Goal: Task Accomplishment & Management: Use online tool/utility

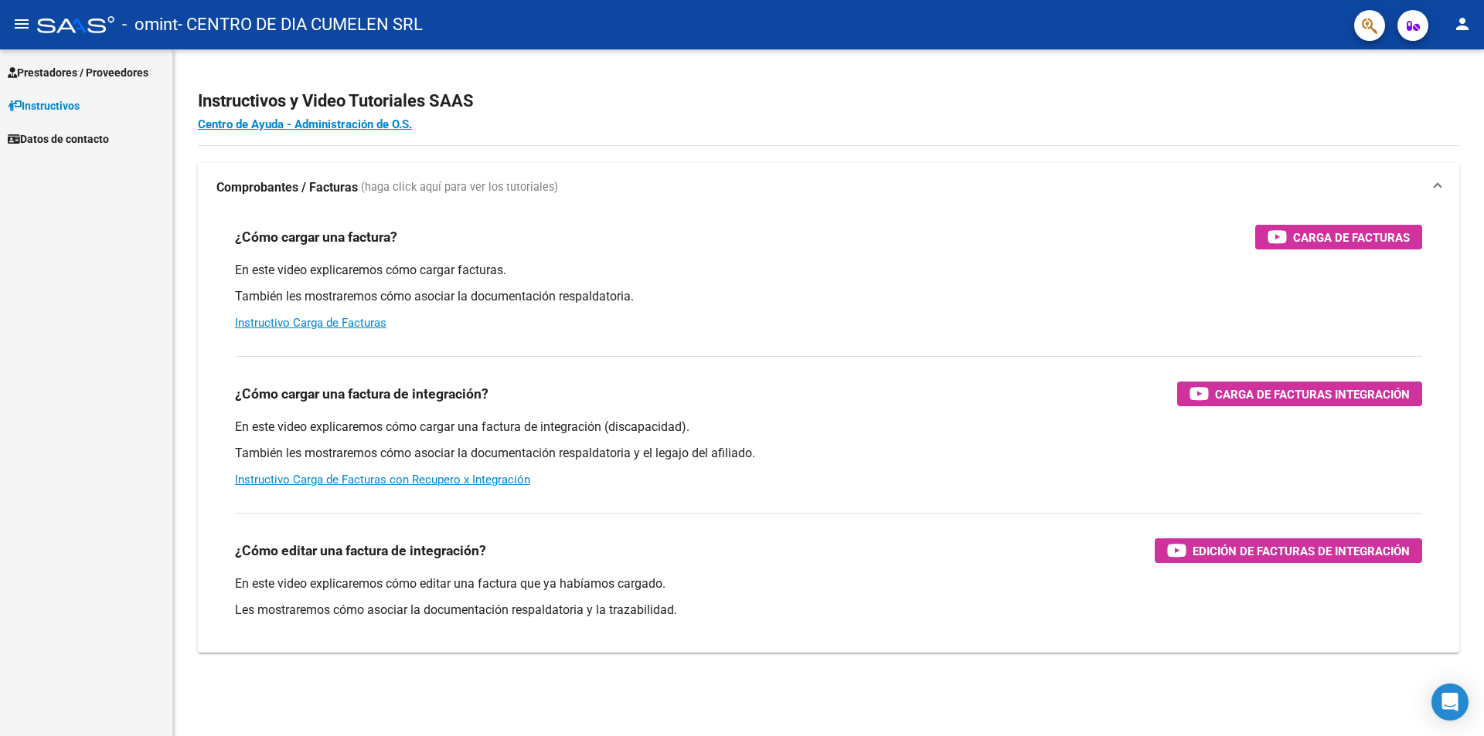
click at [58, 74] on span "Prestadores / Proveedores" at bounding box center [78, 72] width 141 height 17
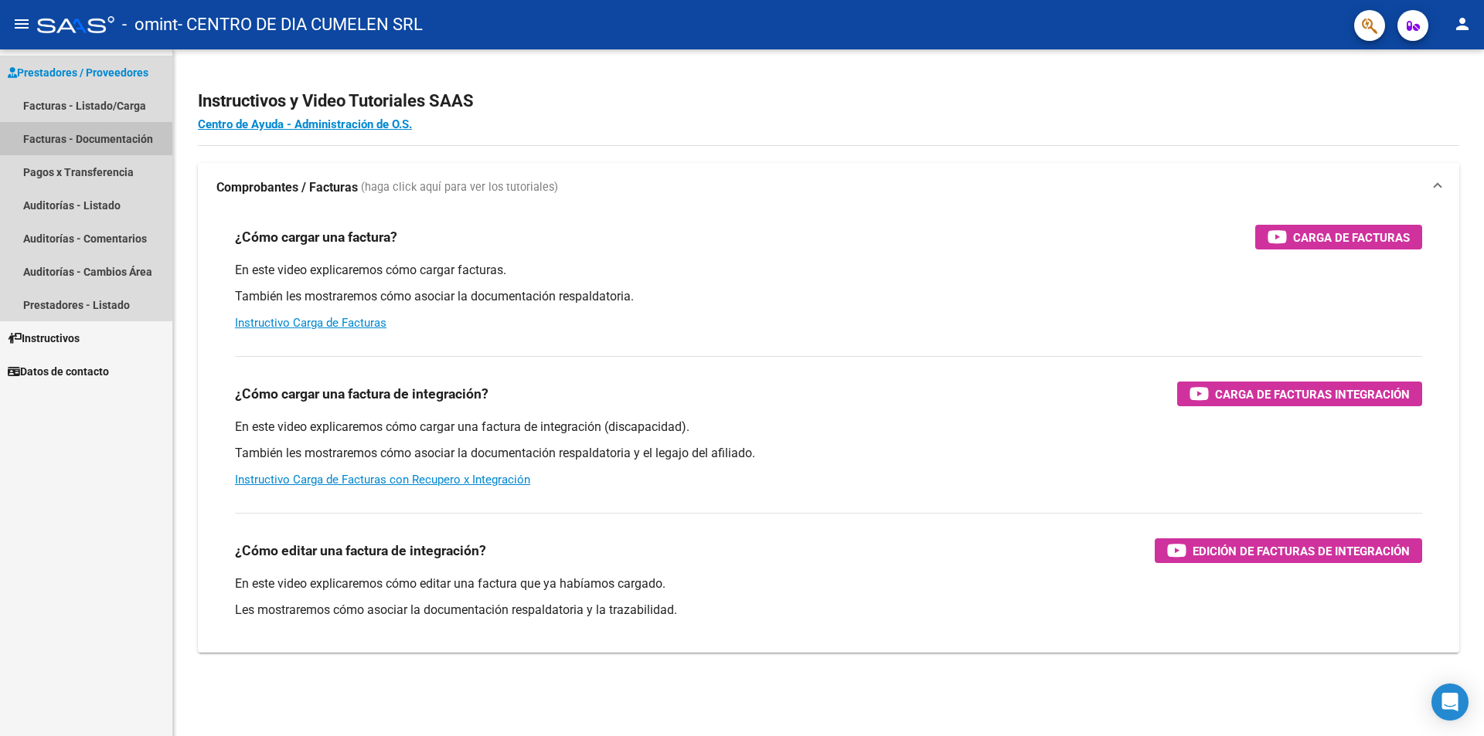
click at [63, 136] on link "Facturas - Documentación" at bounding box center [86, 138] width 172 height 33
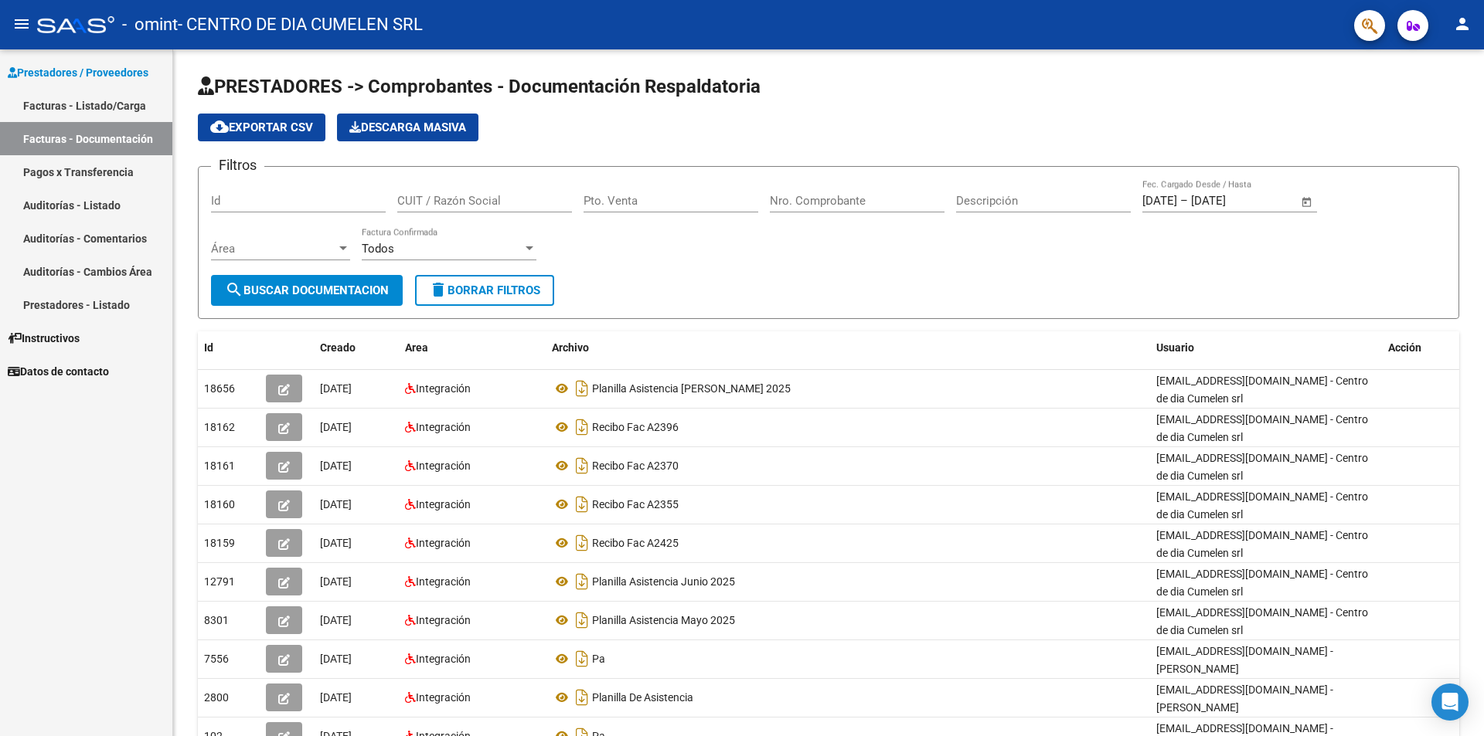
click at [55, 98] on link "Facturas - Listado/Carga" at bounding box center [86, 105] width 172 height 33
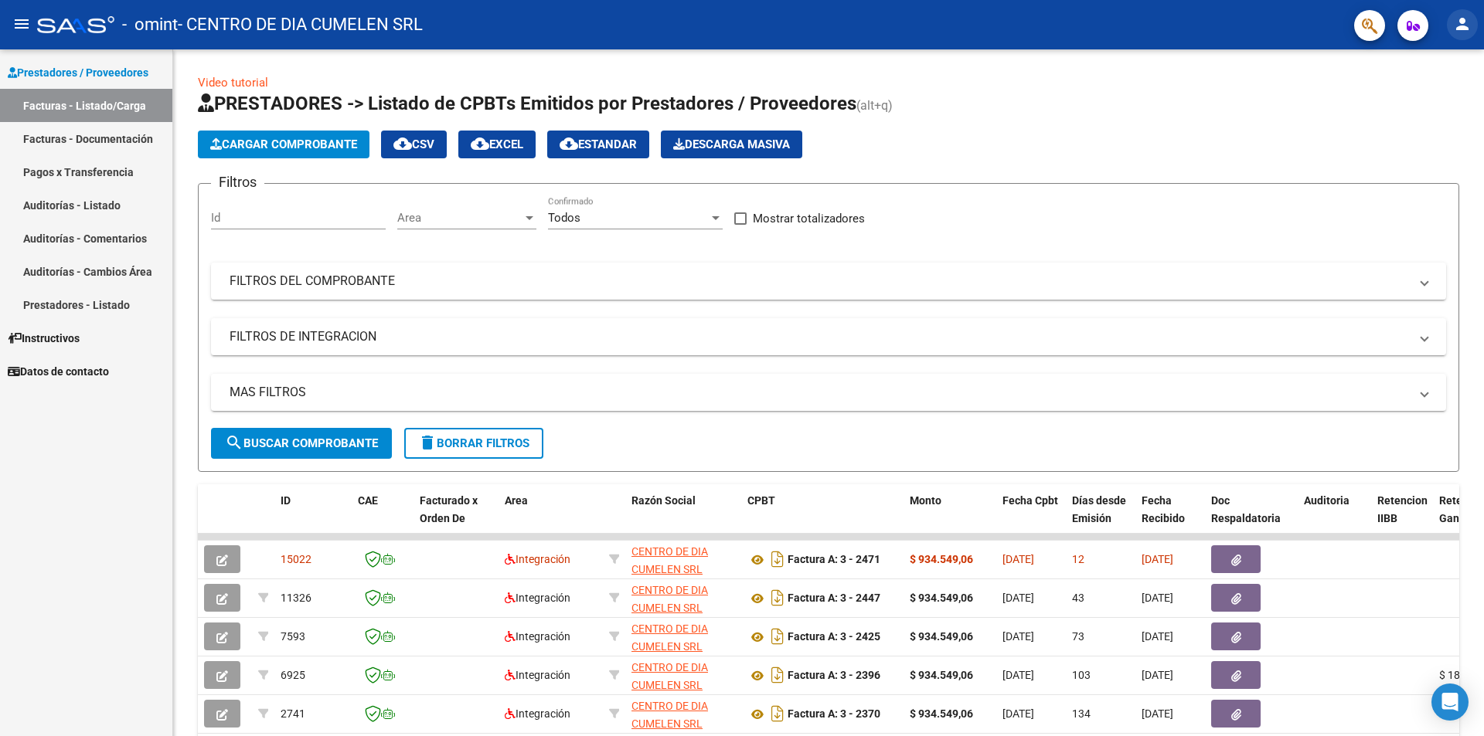
click at [1460, 16] on mat-icon "person" at bounding box center [1462, 24] width 19 height 19
click at [1429, 93] on button "exit_to_app Salir" at bounding box center [1430, 101] width 94 height 37
